Goal: Task Accomplishment & Management: Manage account settings

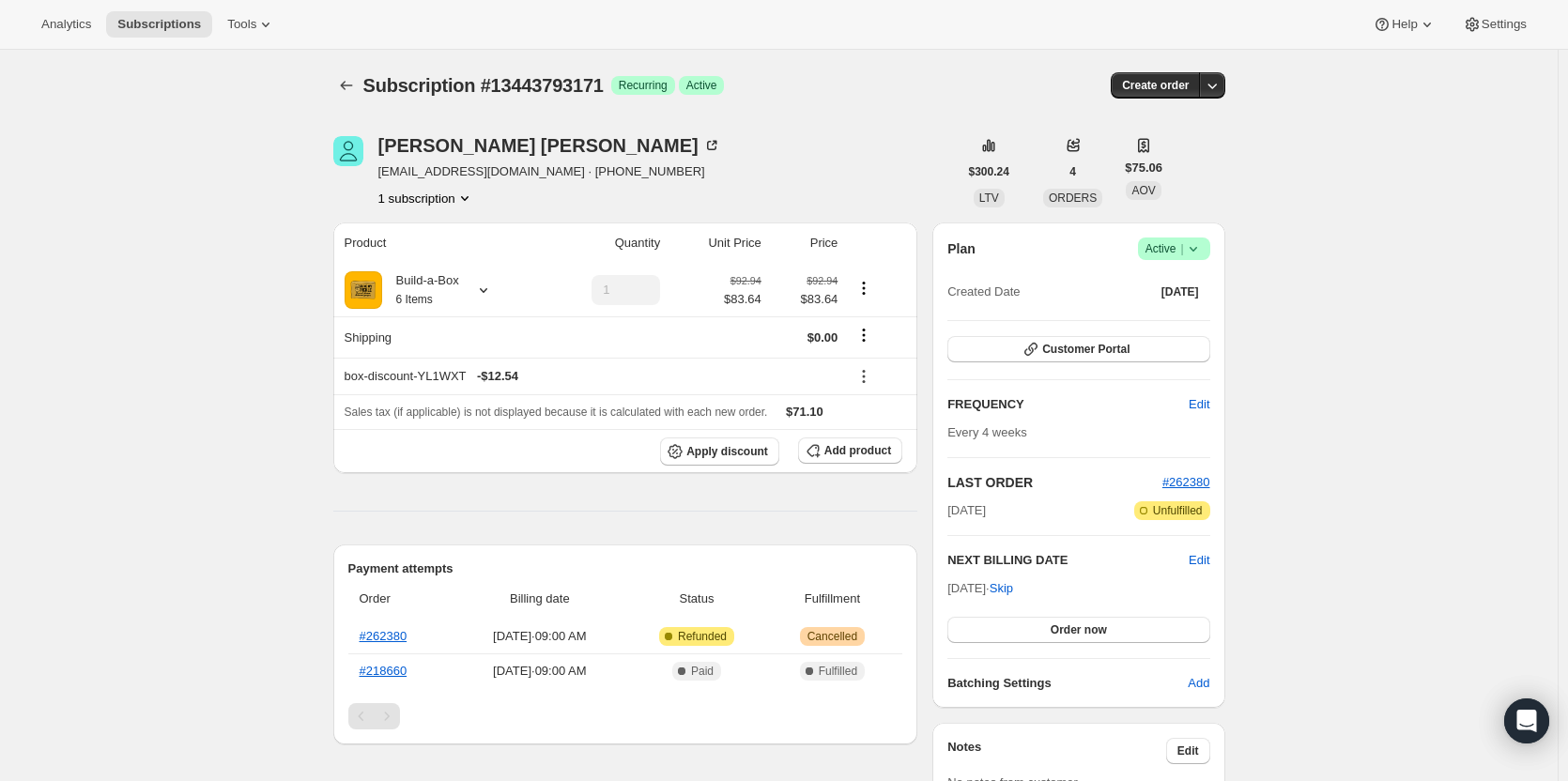
click at [1190, 244] on icon at bounding box center [1193, 248] width 18 height 18
click at [1187, 315] on span "Cancel subscription" at bounding box center [1180, 317] width 106 height 15
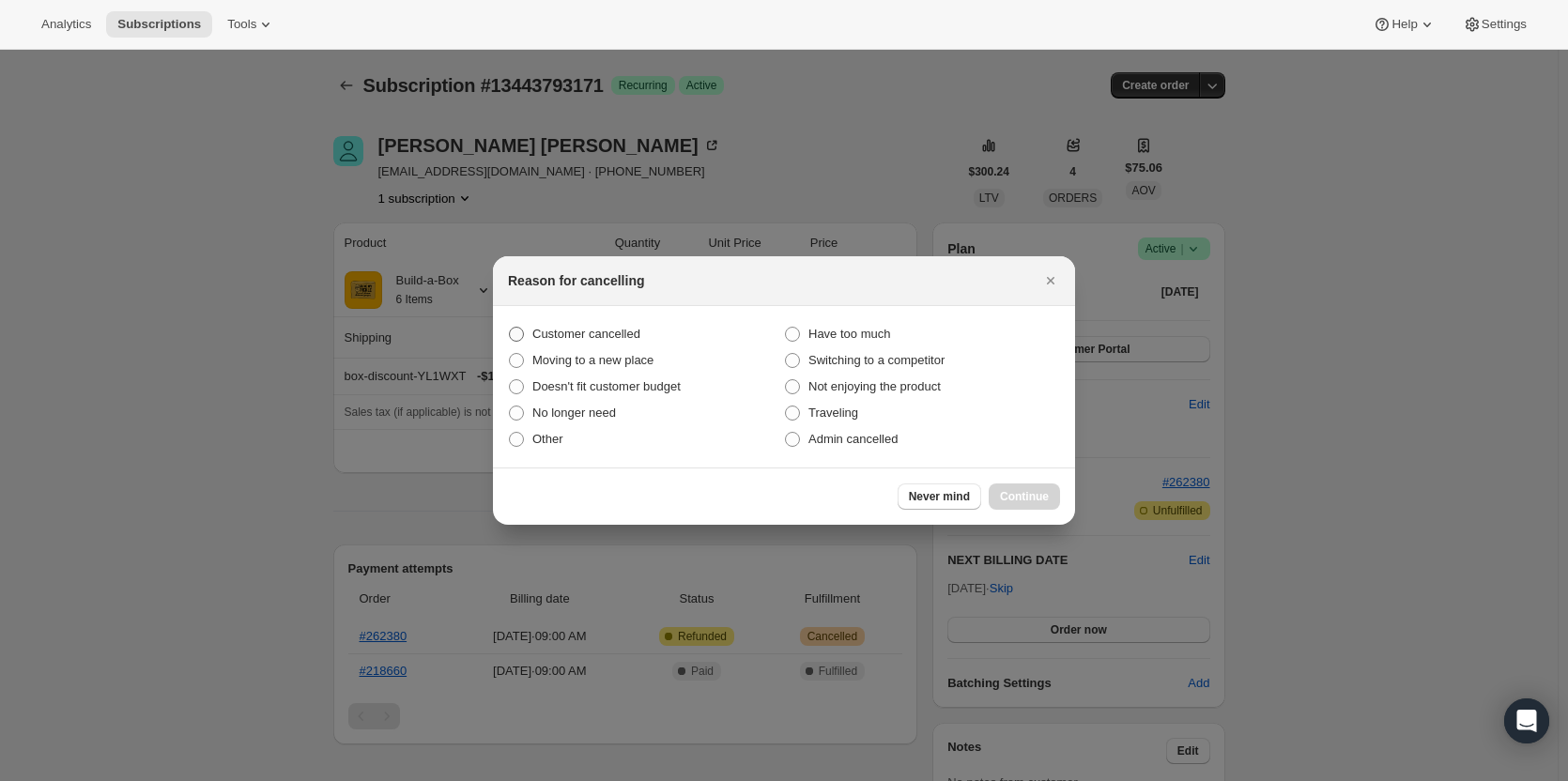
click at [523, 329] on span ":rbh:" at bounding box center [517, 335] width 15 height 15
click at [510, 328] on input "Customer cancelled" at bounding box center [509, 327] width 1 height 1
radio input "true"
click at [1063, 498] on div "Never mind Continue" at bounding box center [784, 496] width 582 height 57
click at [1047, 497] on span "Continue" at bounding box center [1024, 497] width 48 height 15
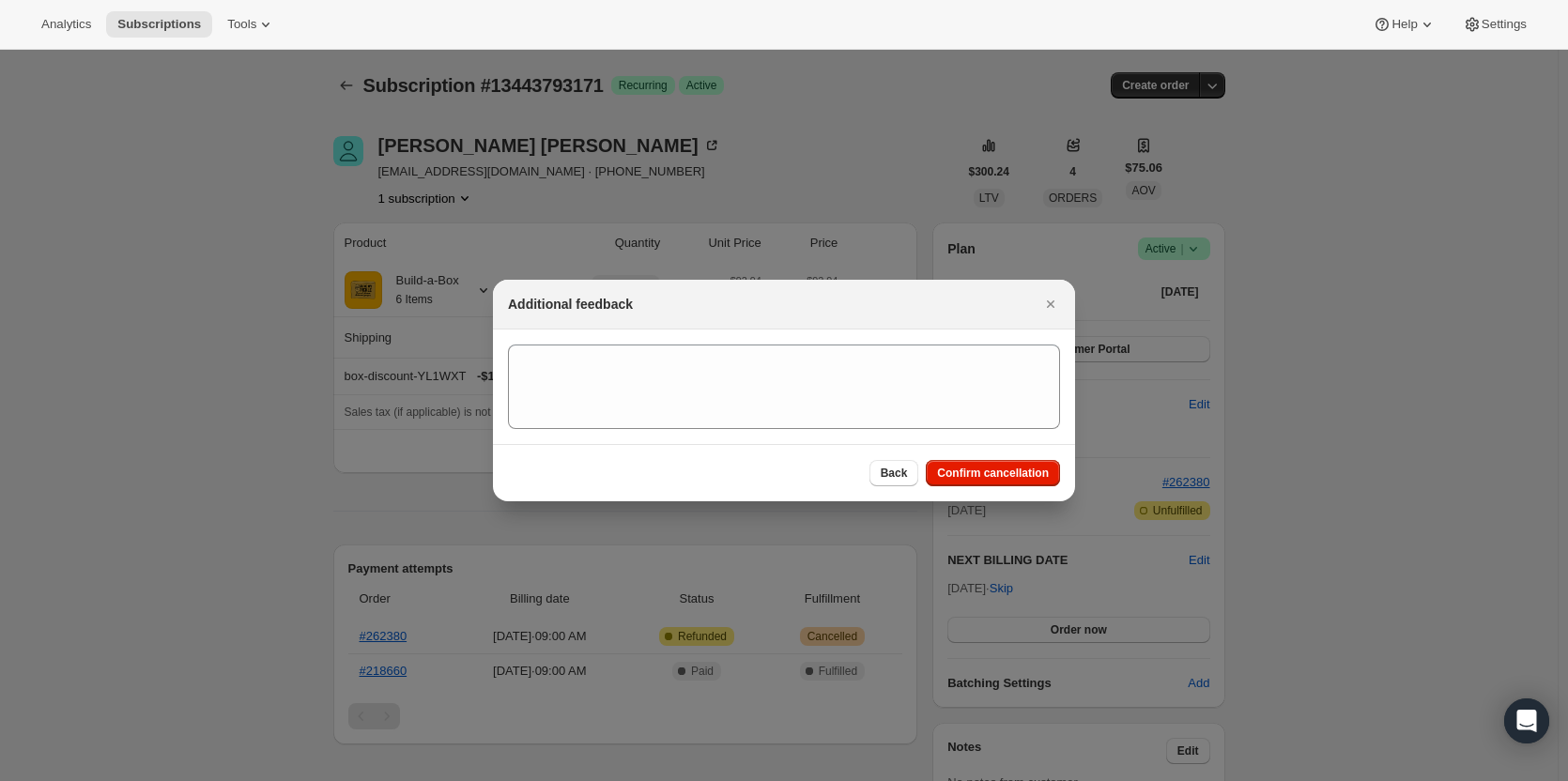
click at [1019, 460] on div "Back Confirm cancellation" at bounding box center [784, 472] width 582 height 57
click at [1018, 463] on button "Confirm cancellation" at bounding box center [992, 473] width 134 height 26
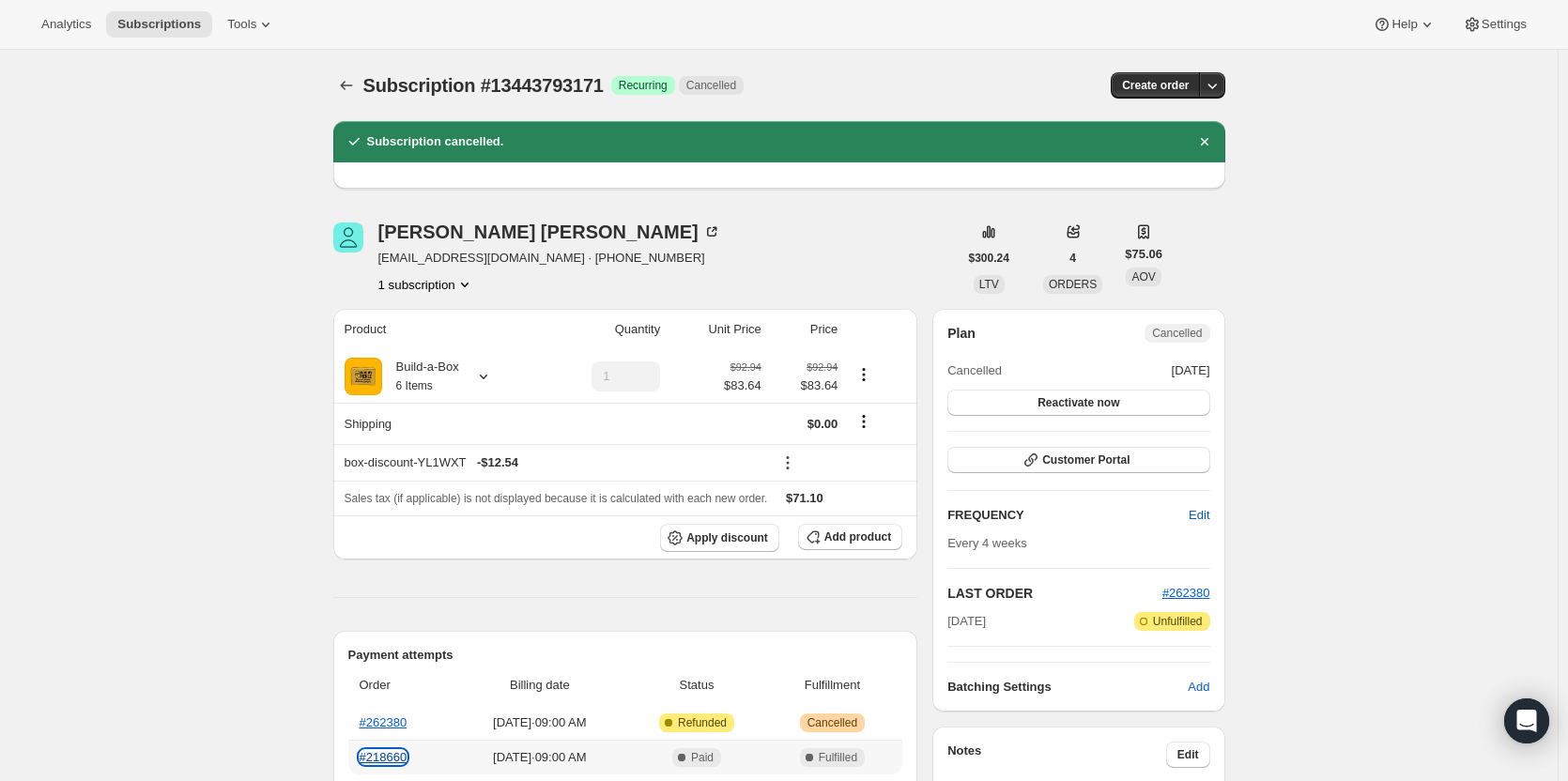
click at [396, 759] on link "#218660" at bounding box center [383, 757] width 47 height 15
